Goal: Check status: Check status

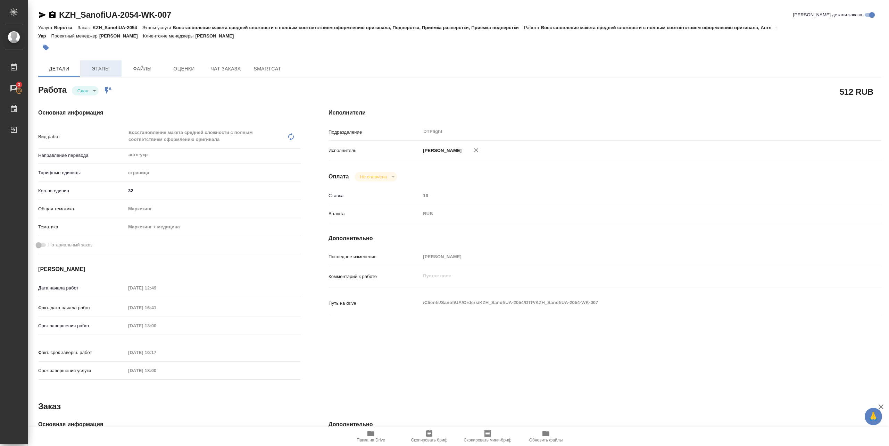
click at [108, 66] on span "Этапы" at bounding box center [100, 69] width 33 height 9
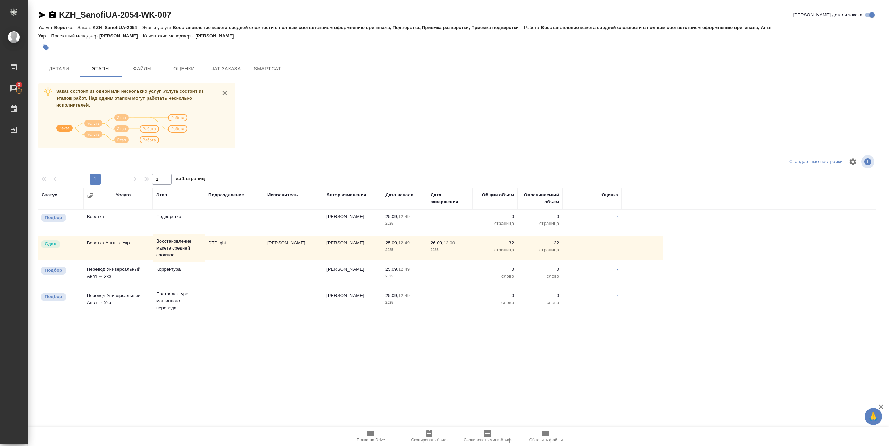
click at [354, 336] on div "Статус Услуга Этап Подразделение Исполнитель Автор изменения Дата начала Дата з…" at bounding box center [456, 266] width 837 height 156
click at [57, 66] on span "Детали" at bounding box center [58, 69] width 33 height 9
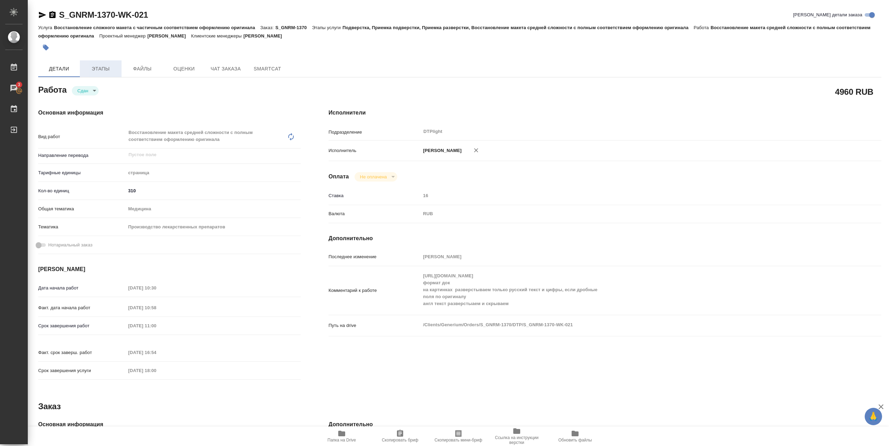
click at [109, 69] on span "Этапы" at bounding box center [100, 69] width 33 height 9
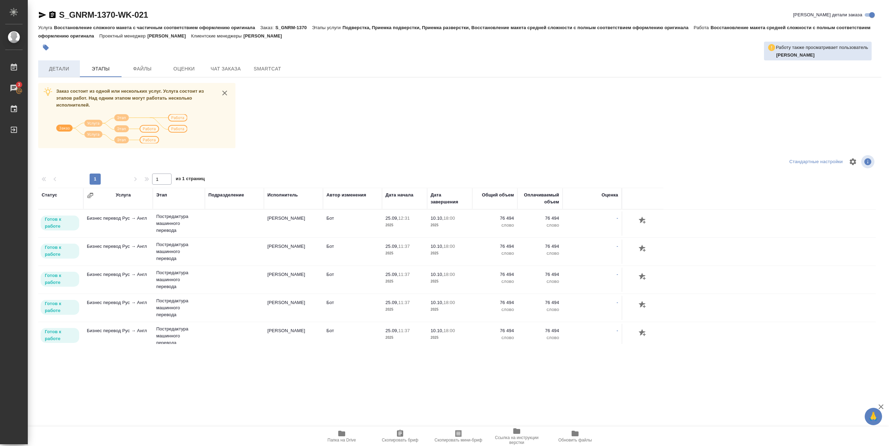
click at [55, 66] on span "Детали" at bounding box center [58, 69] width 33 height 9
click at [60, 64] on button "Детали" at bounding box center [59, 68] width 42 height 17
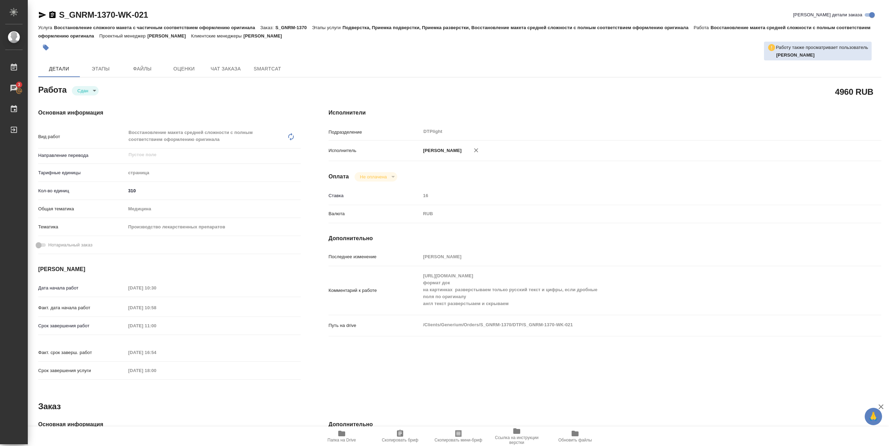
type textarea "x"
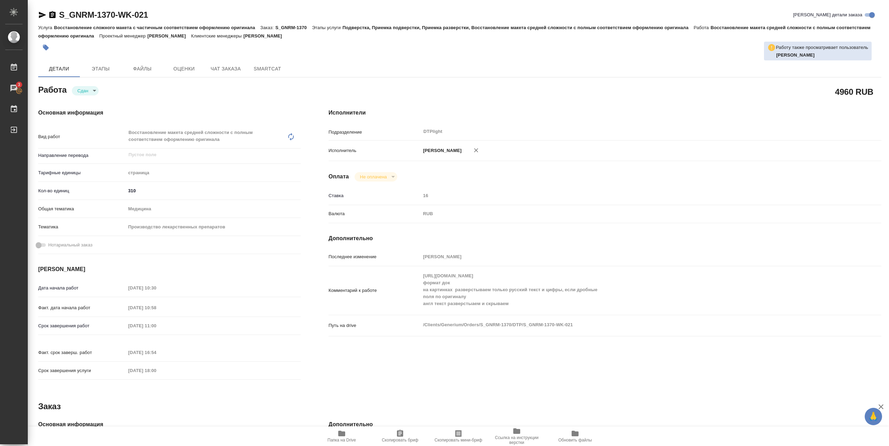
type textarea "x"
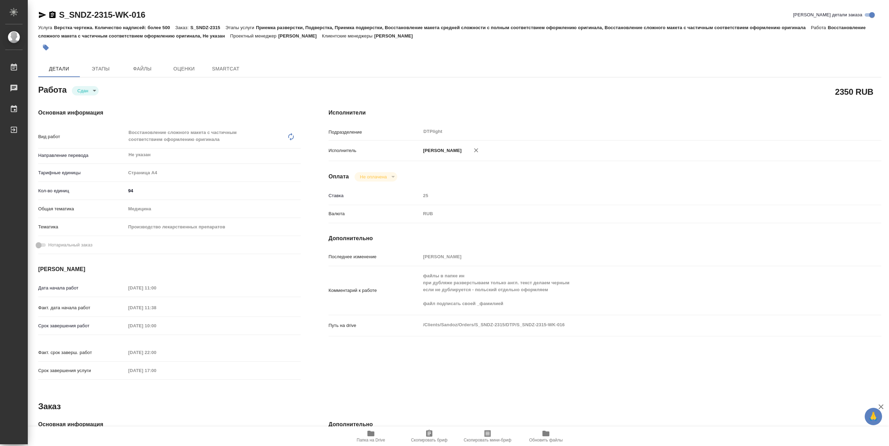
type textarea "x"
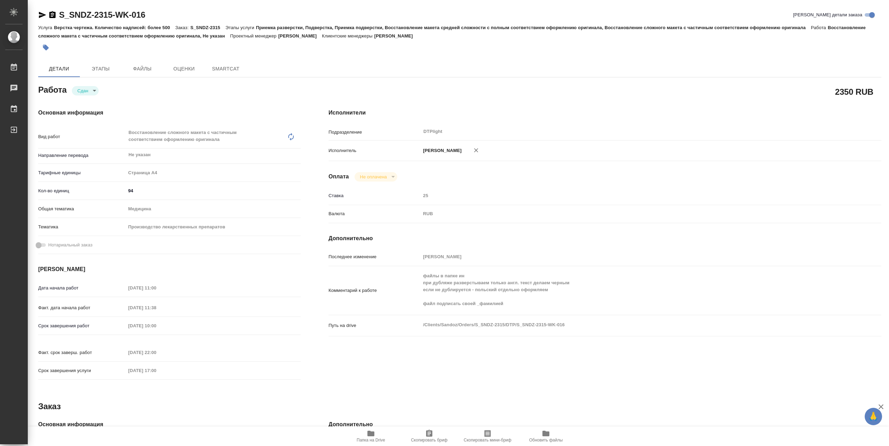
type textarea "x"
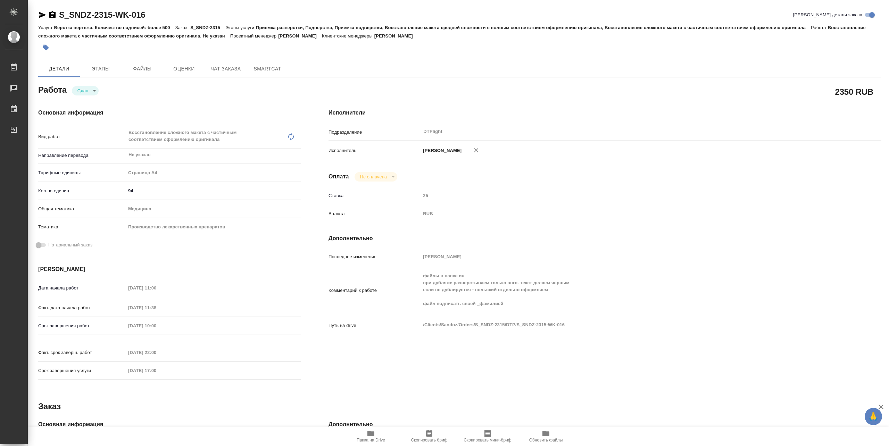
type textarea "x"
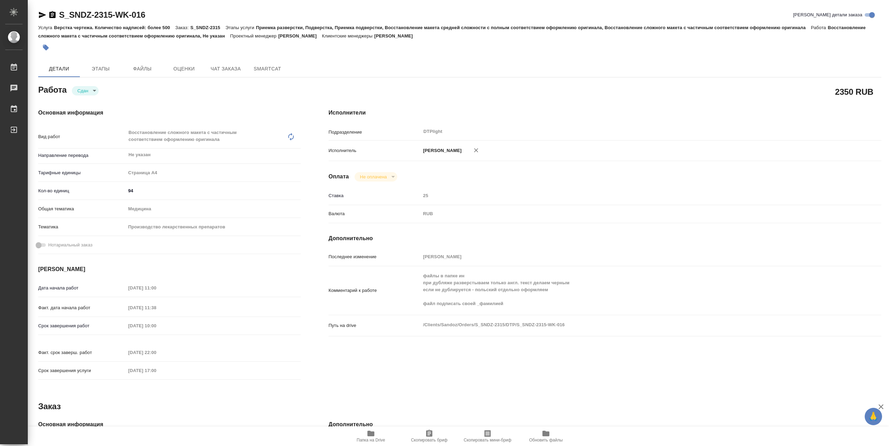
click at [373, 439] on span "Папка на Drive" at bounding box center [370, 440] width 28 height 5
type textarea "x"
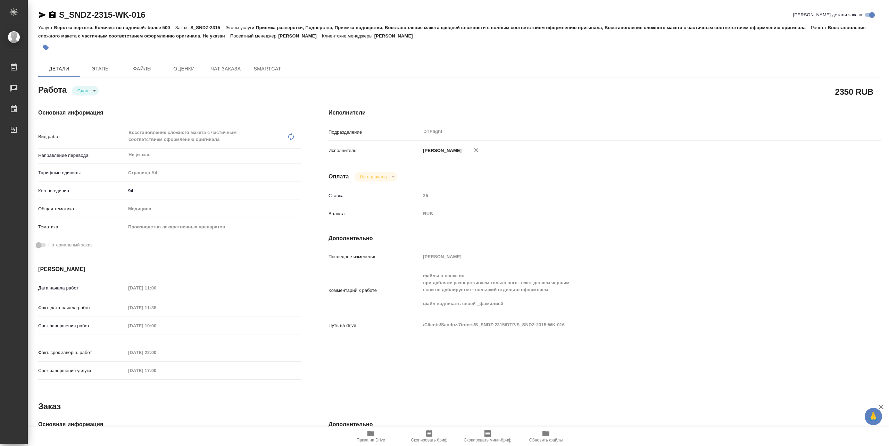
type textarea "x"
